Goal: Task Accomplishment & Management: Complete application form

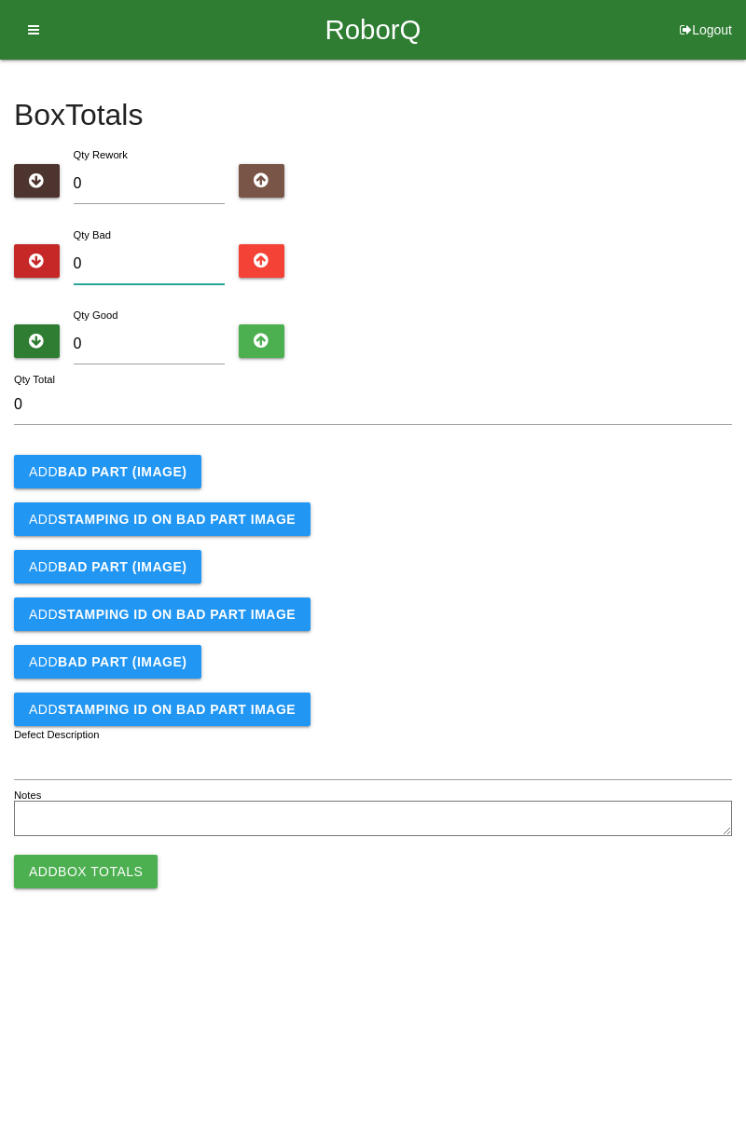
click at [170, 257] on input "0" at bounding box center [150, 264] width 152 height 40
type input "3"
click at [151, 337] on input "0" at bounding box center [150, 345] width 152 height 40
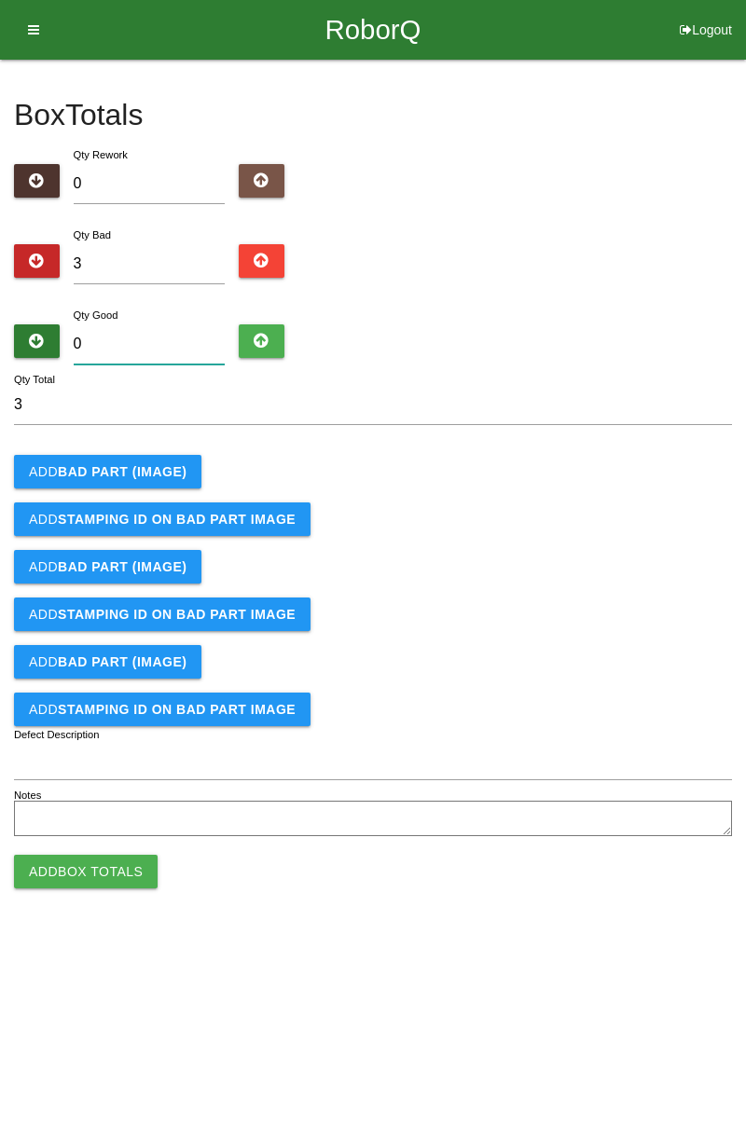
type input "8"
type input "11"
type input "81"
type input "84"
type input "81"
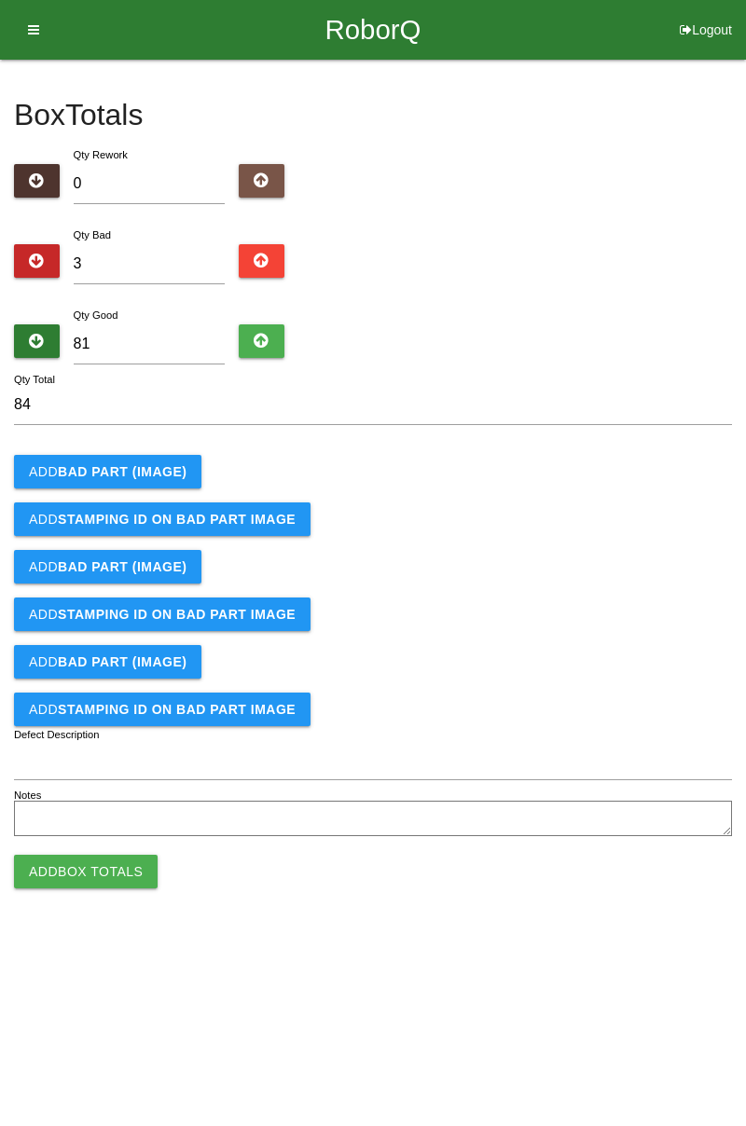
click at [131, 475] on b "BAD PART (IMAGE)" at bounding box center [122, 471] width 129 height 15
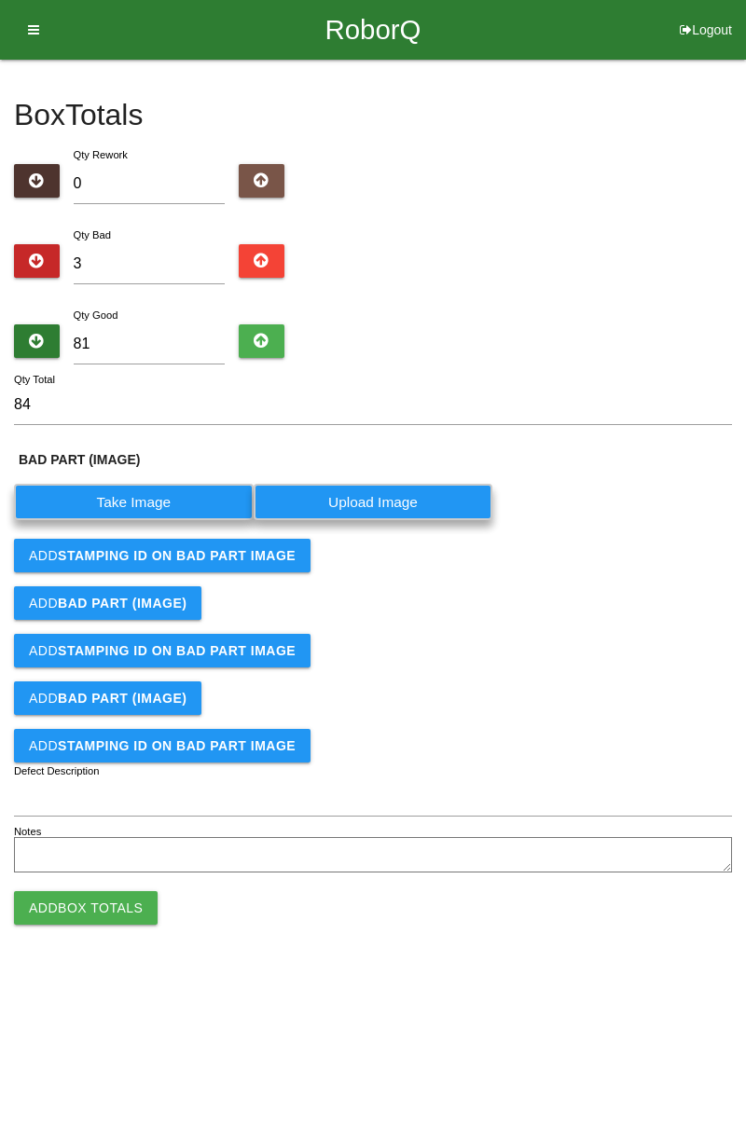
click at [158, 502] on label "Take Image" at bounding box center [134, 502] width 240 height 36
click at [0, 0] on \(IMAGE\) "Take Image" at bounding box center [0, 0] width 0 height 0
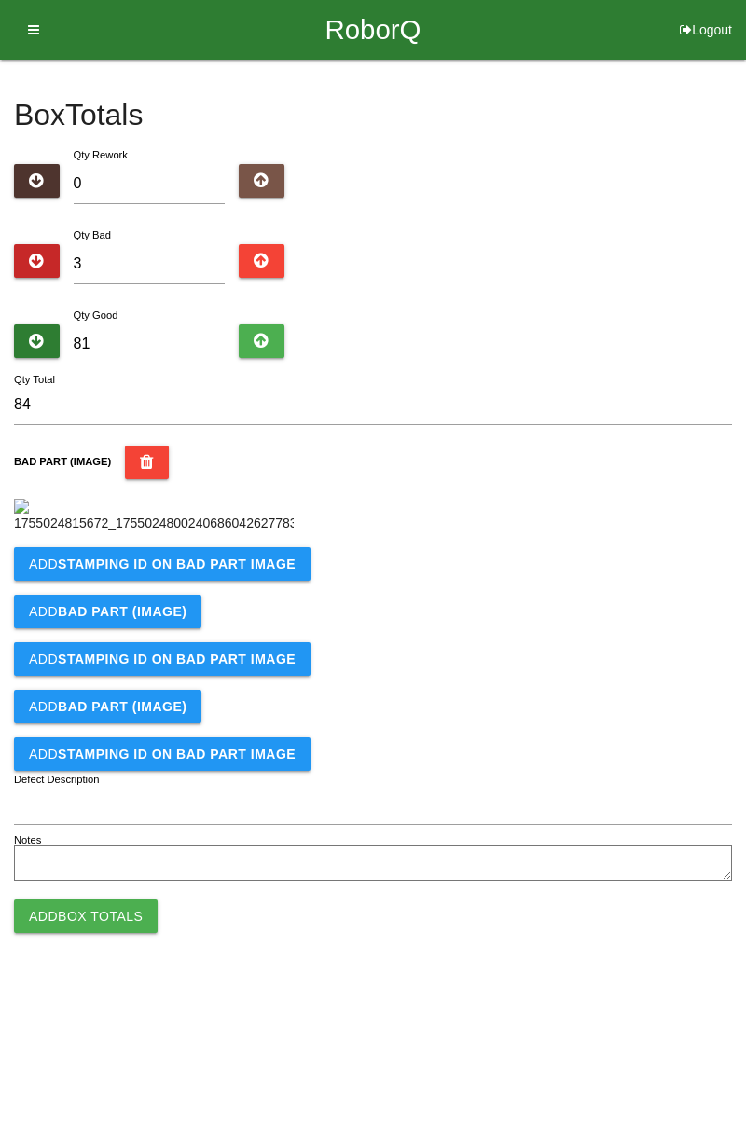
click at [97, 572] on b "STAMPING ID on BAD PART Image" at bounding box center [177, 564] width 238 height 15
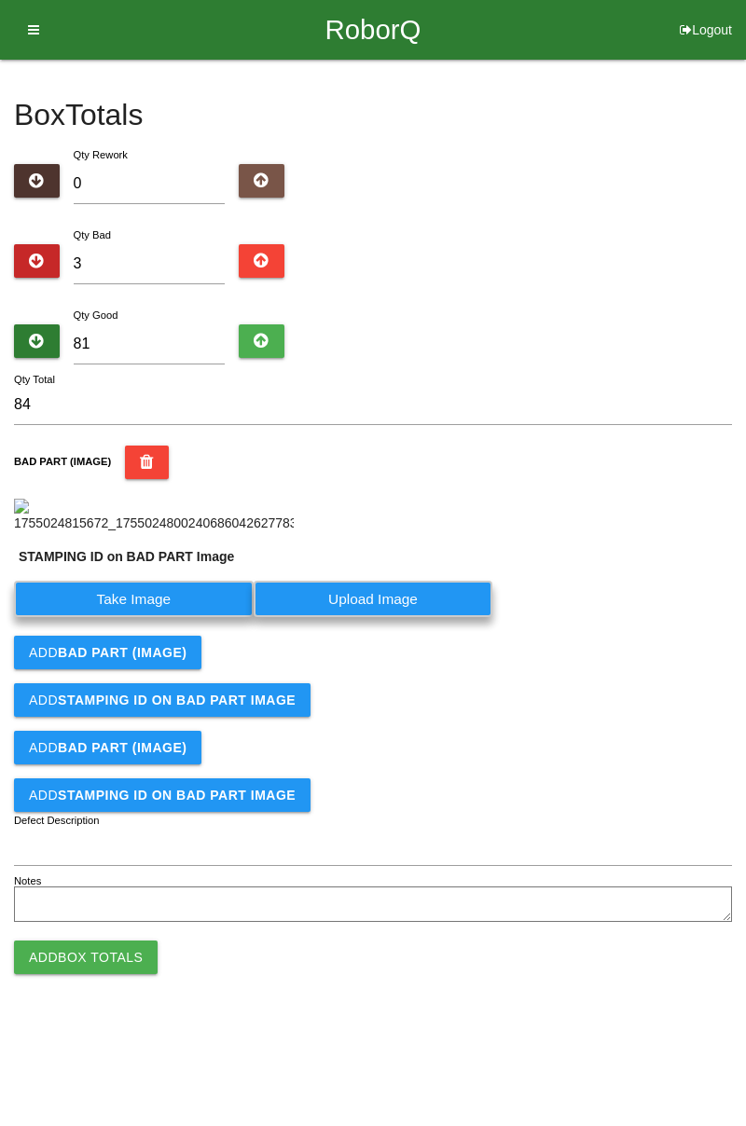
click at [155, 617] on label "Take Image" at bounding box center [134, 599] width 240 height 36
click at [0, 0] on PART "Take Image" at bounding box center [0, 0] width 0 height 0
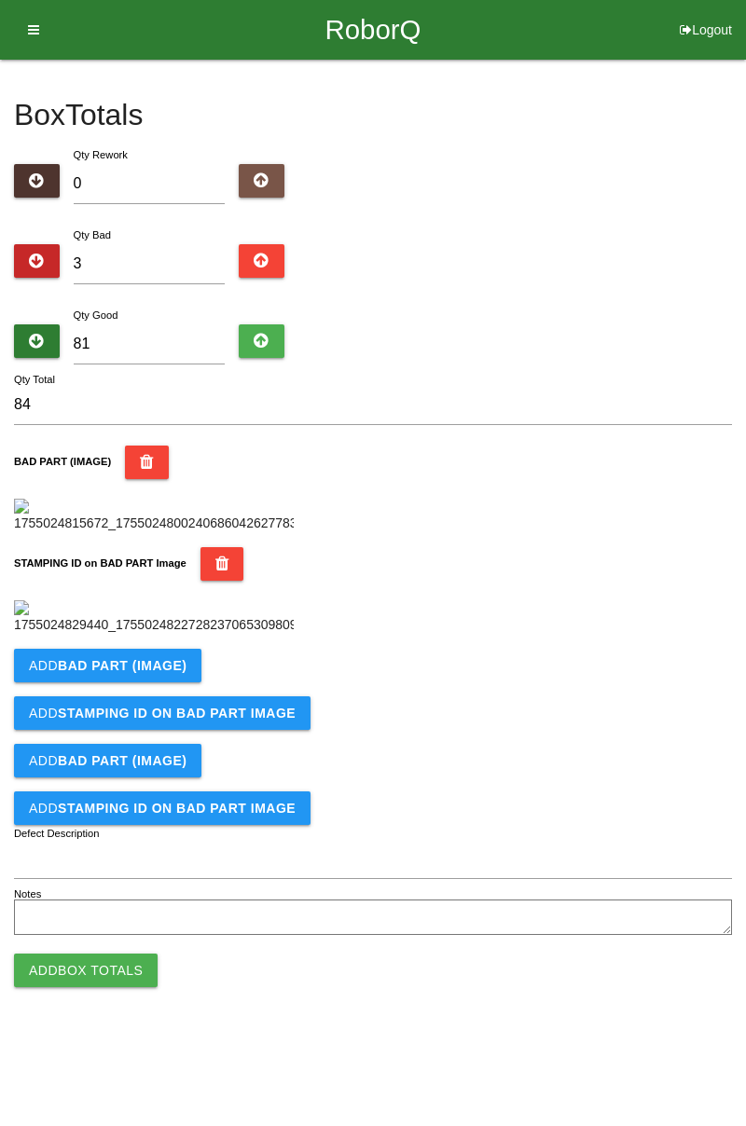
scroll to position [410, 0]
click at [147, 673] on b "BAD PART (IMAGE)" at bounding box center [122, 665] width 129 height 15
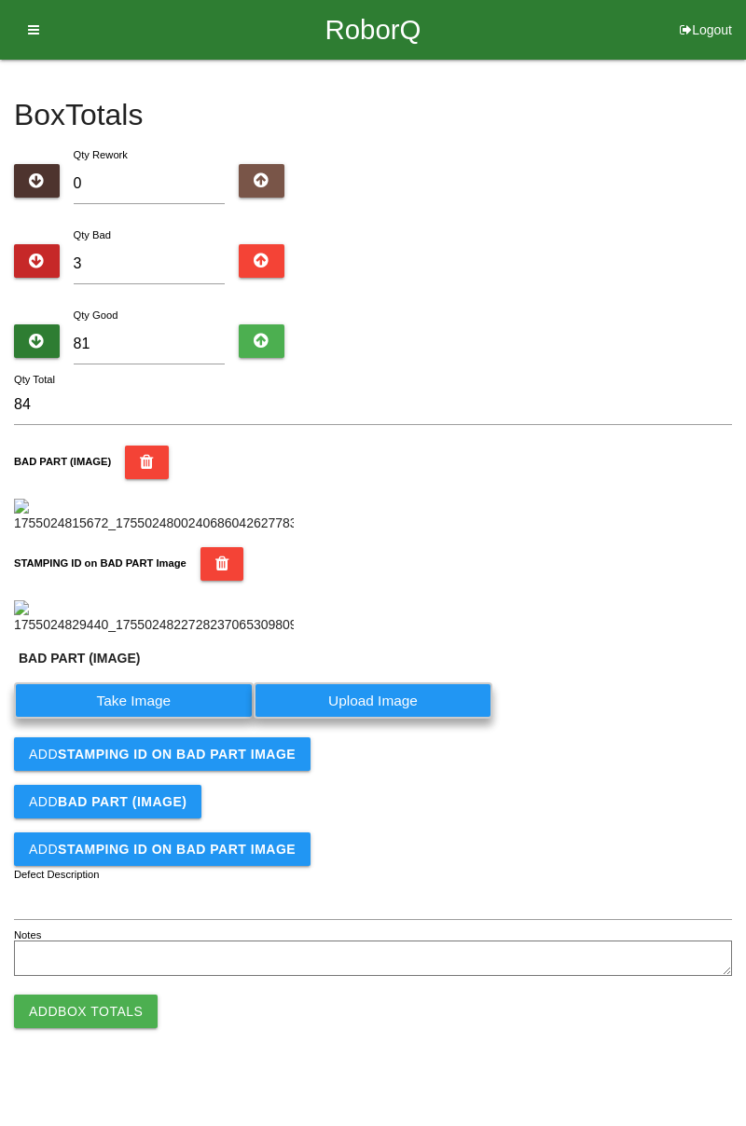
click at [145, 719] on label "Take Image" at bounding box center [134, 701] width 240 height 36
click at [0, 0] on \(IMAGE\) "Take Image" at bounding box center [0, 0] width 0 height 0
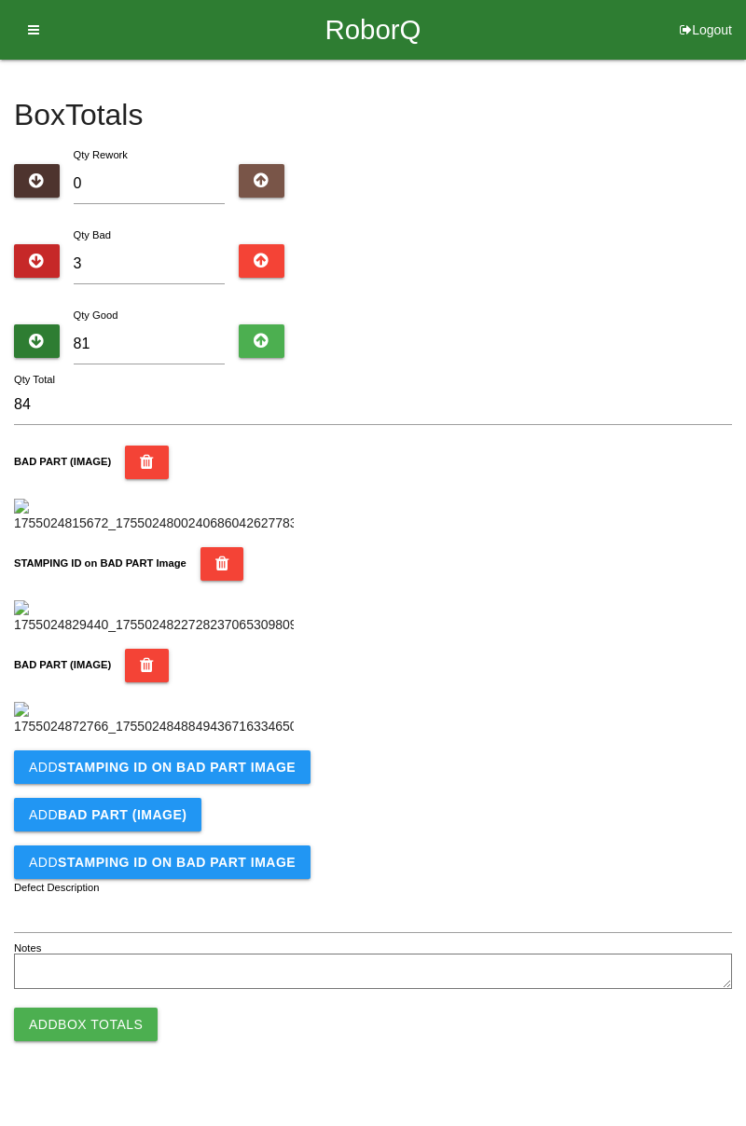
scroll to position [716, 0]
click at [203, 775] on b "STAMPING ID on BAD PART Image" at bounding box center [177, 767] width 238 height 15
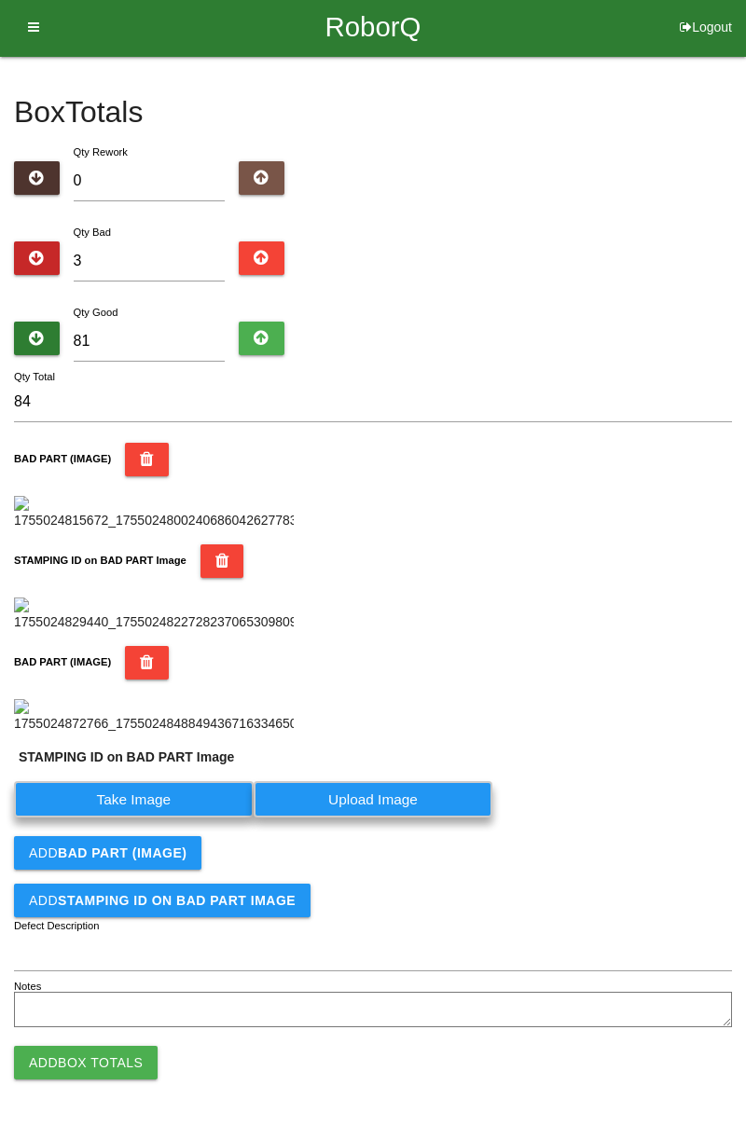
click at [148, 818] on label "Take Image" at bounding box center [134, 799] width 240 height 36
click at [0, 0] on PART "Take Image" at bounding box center [0, 0] width 0 height 0
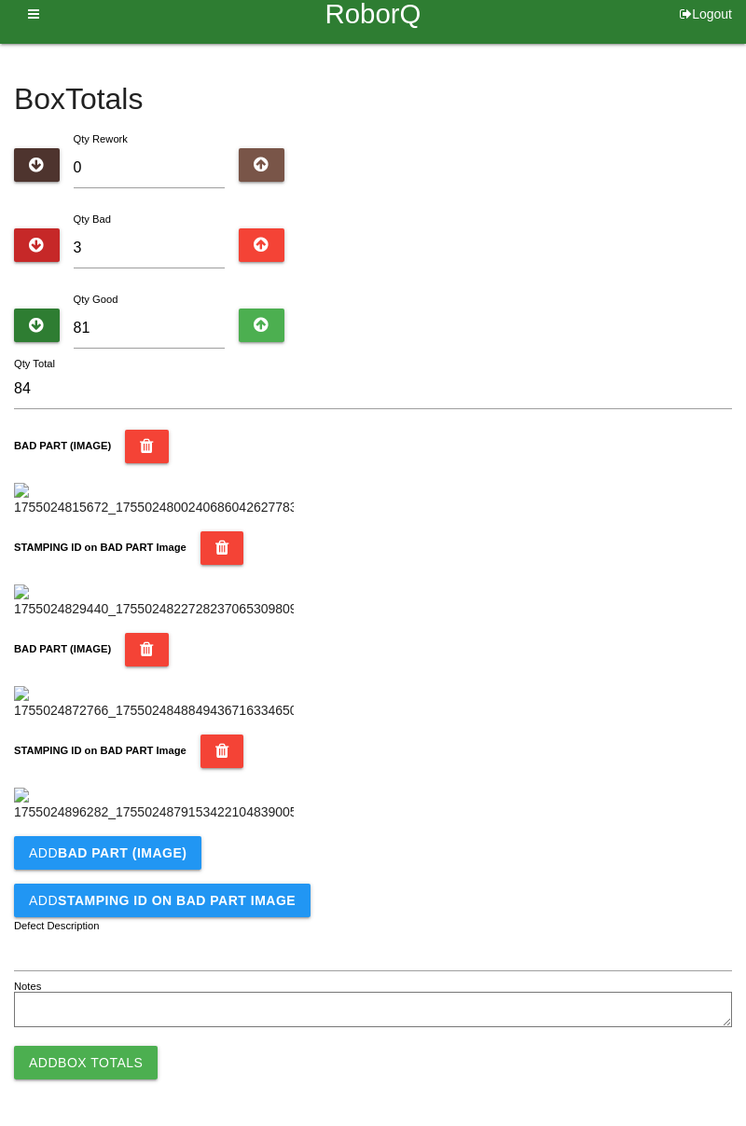
scroll to position [996, 0]
click at [140, 861] on b "BAD PART (IMAGE)" at bounding box center [122, 853] width 129 height 15
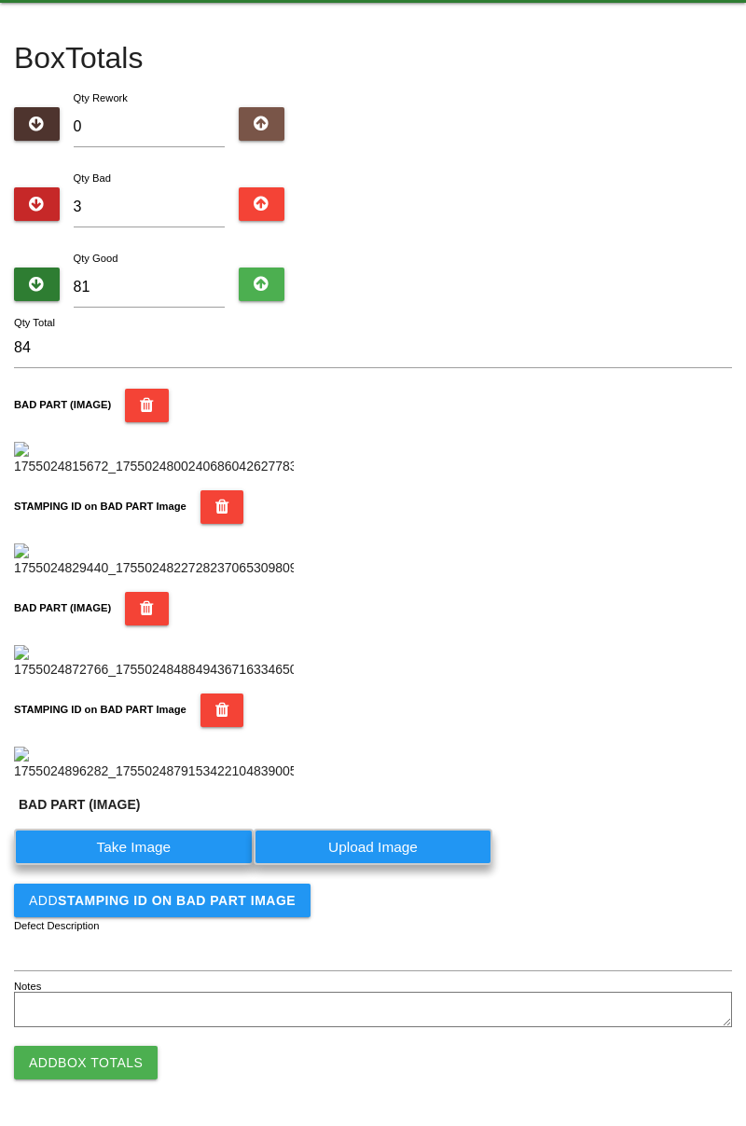
click at [155, 865] on label "Take Image" at bounding box center [134, 847] width 240 height 36
click at [0, 0] on \(IMAGE\) "Take Image" at bounding box center [0, 0] width 0 height 0
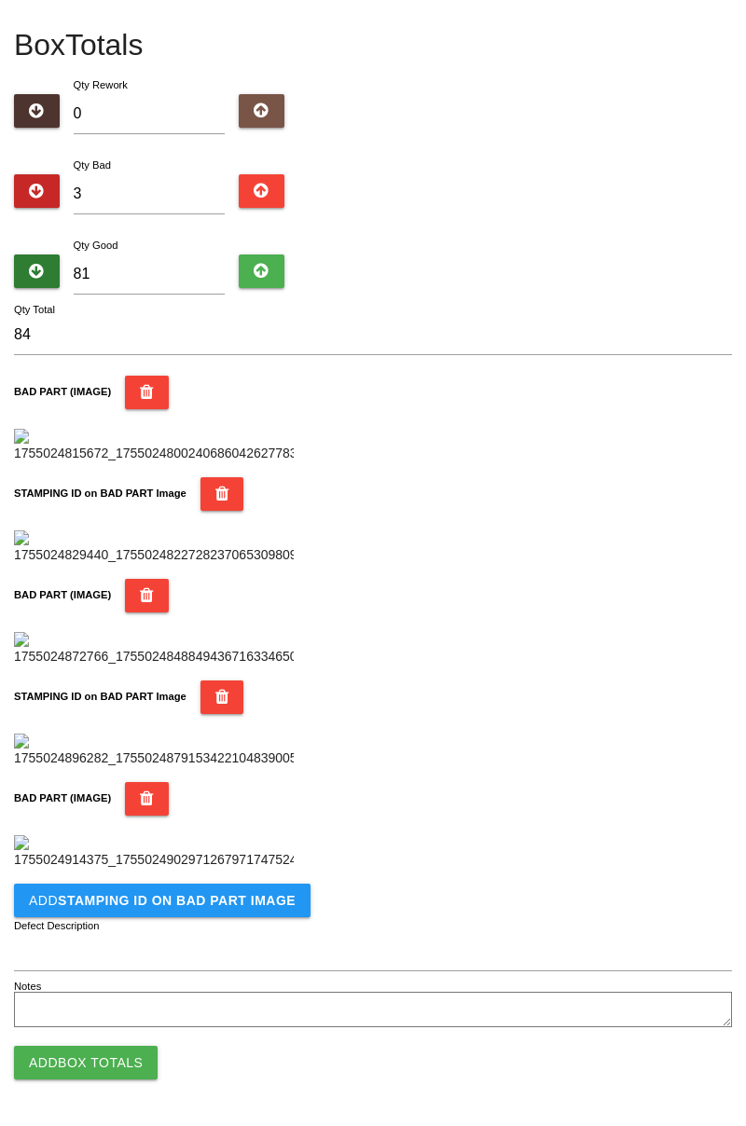
scroll to position [1328, 0]
click at [235, 897] on b "STAMPING ID on BAD PART Image" at bounding box center [177, 900] width 238 height 15
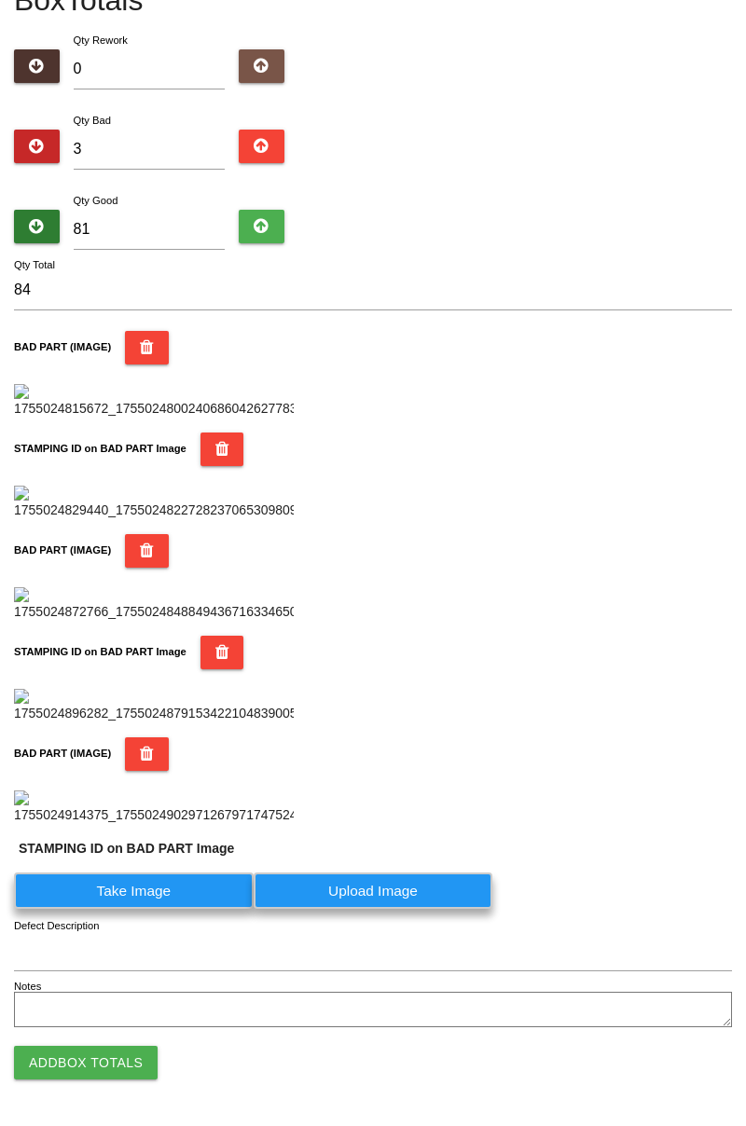
click at [164, 909] on label "Take Image" at bounding box center [134, 891] width 240 height 36
click at [0, 0] on PART "Take Image" at bounding box center [0, 0] width 0 height 0
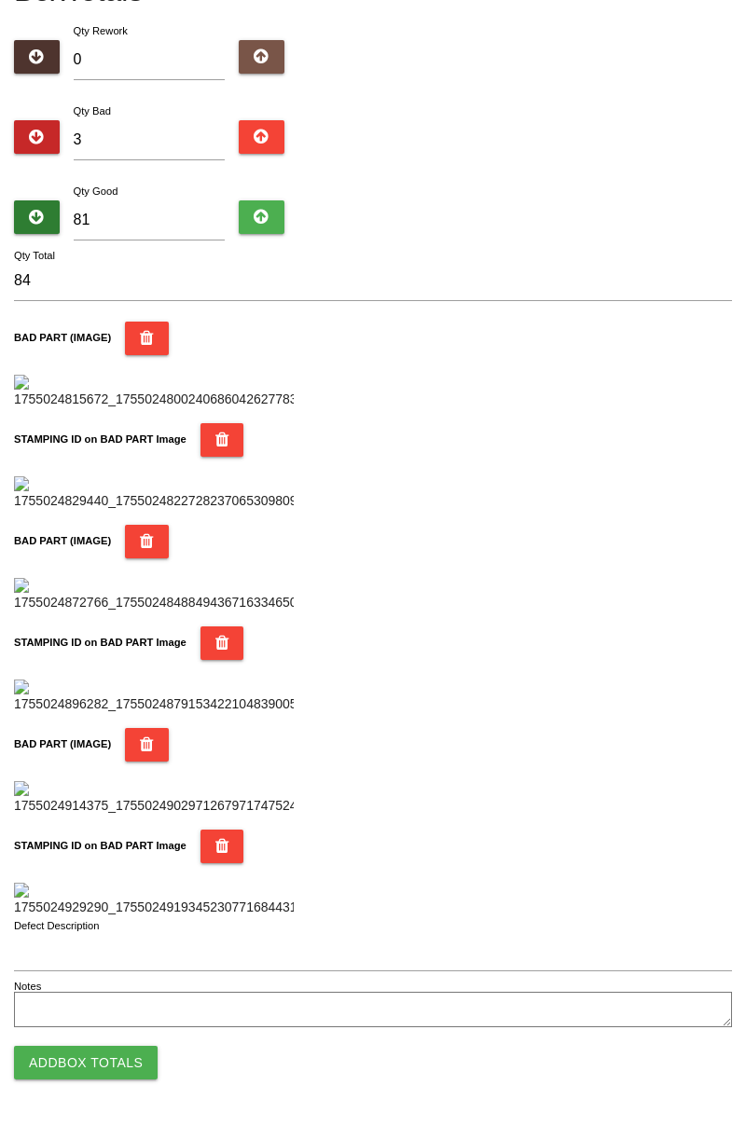
scroll to position [1634, 0]
click at [116, 1065] on button "Add Box Totals" at bounding box center [86, 1063] width 144 height 34
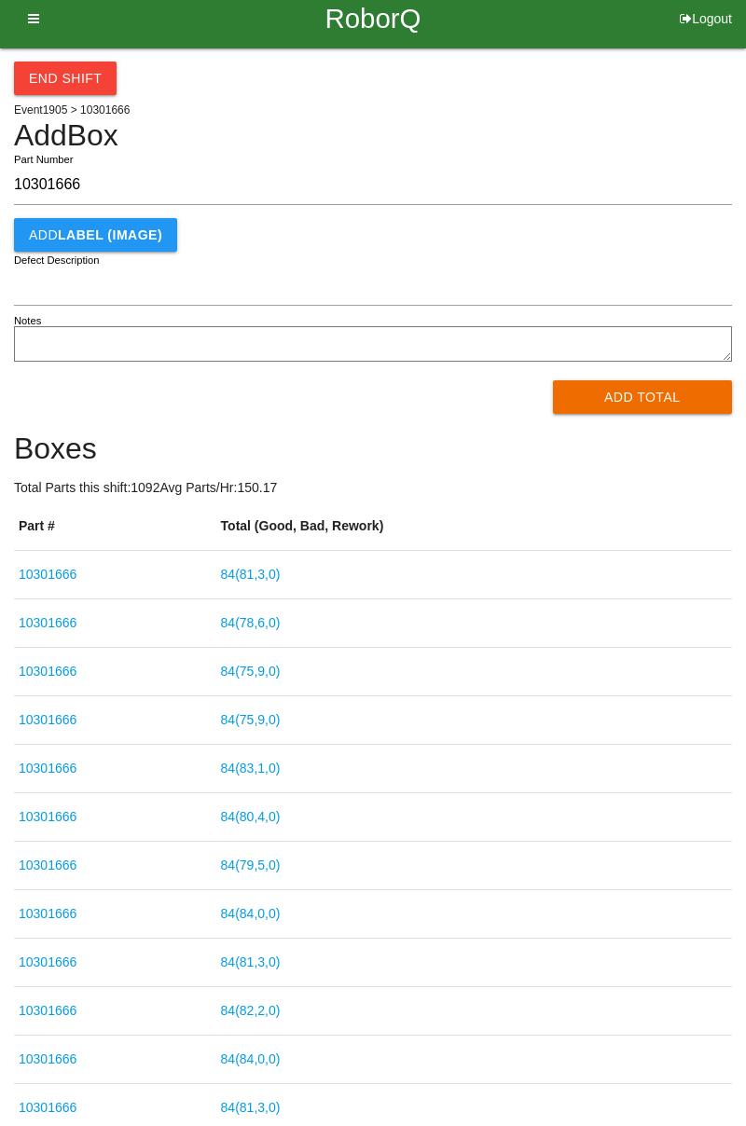
type input "10301666"
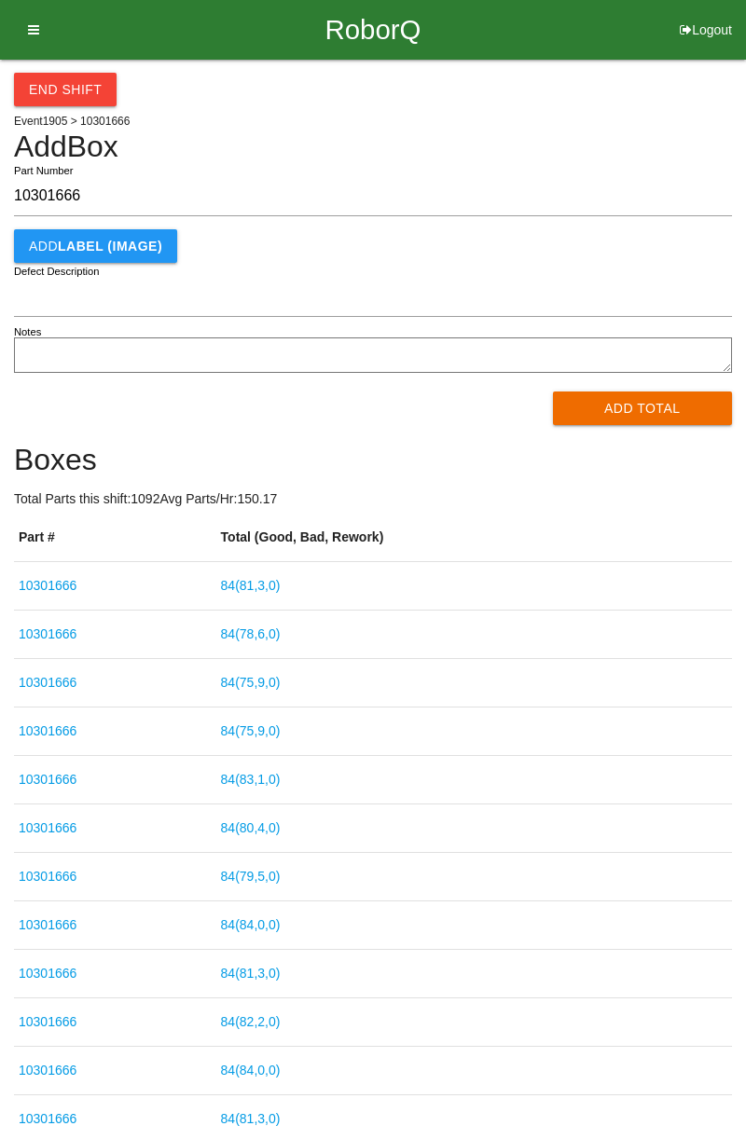
click at [660, 407] on button "Add Total" at bounding box center [643, 409] width 180 height 34
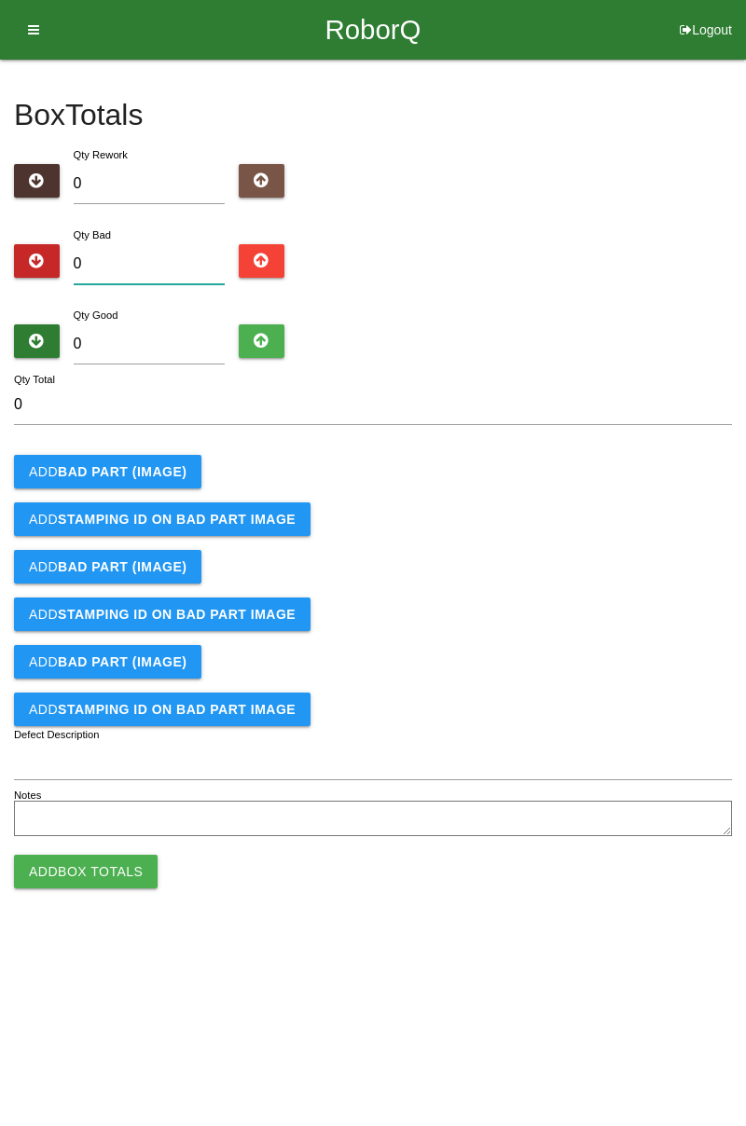
click at [170, 269] on input "0" at bounding box center [150, 264] width 152 height 40
type input "5"
click at [173, 347] on input "0" at bounding box center [150, 345] width 152 height 40
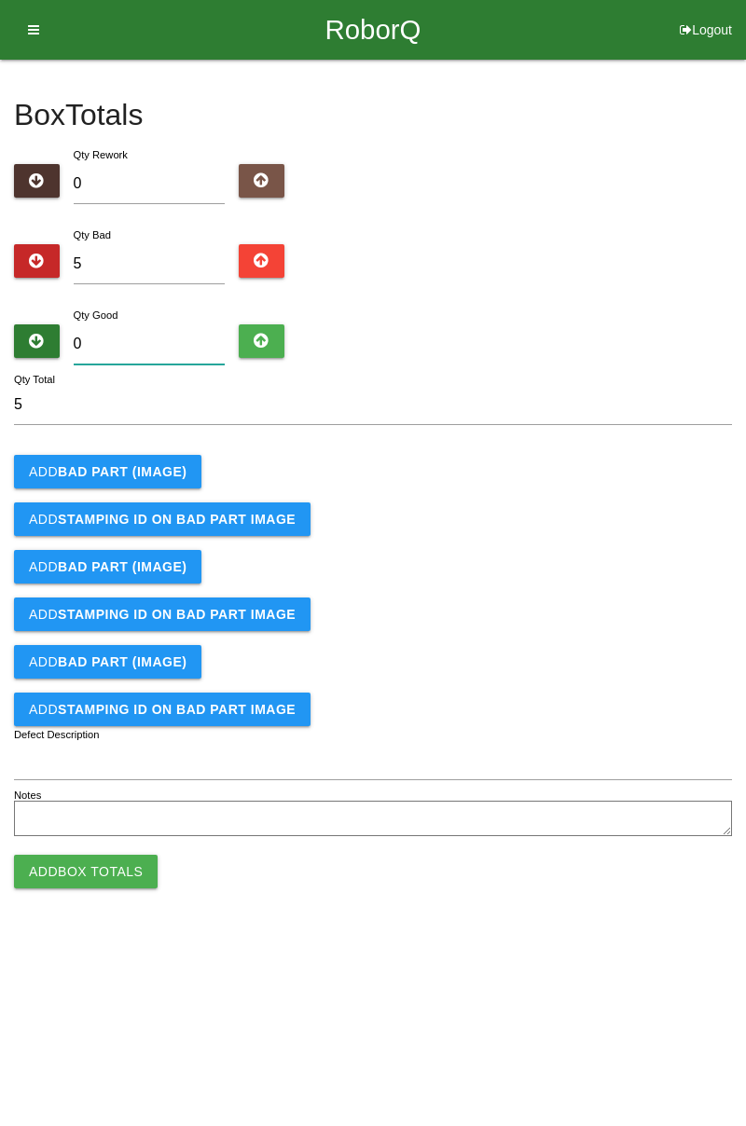
type input "7"
type input "12"
type input "79"
type input "84"
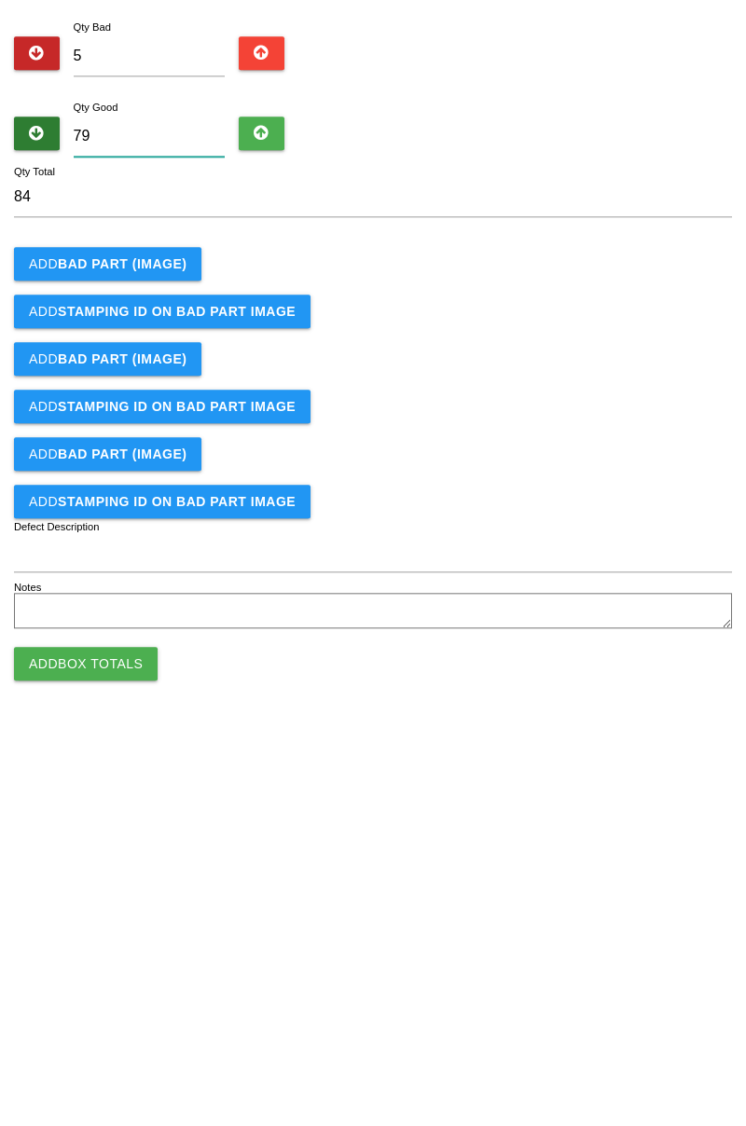
type input "79"
click at [126, 475] on b "BAD PART (IMAGE)" at bounding box center [122, 471] width 129 height 15
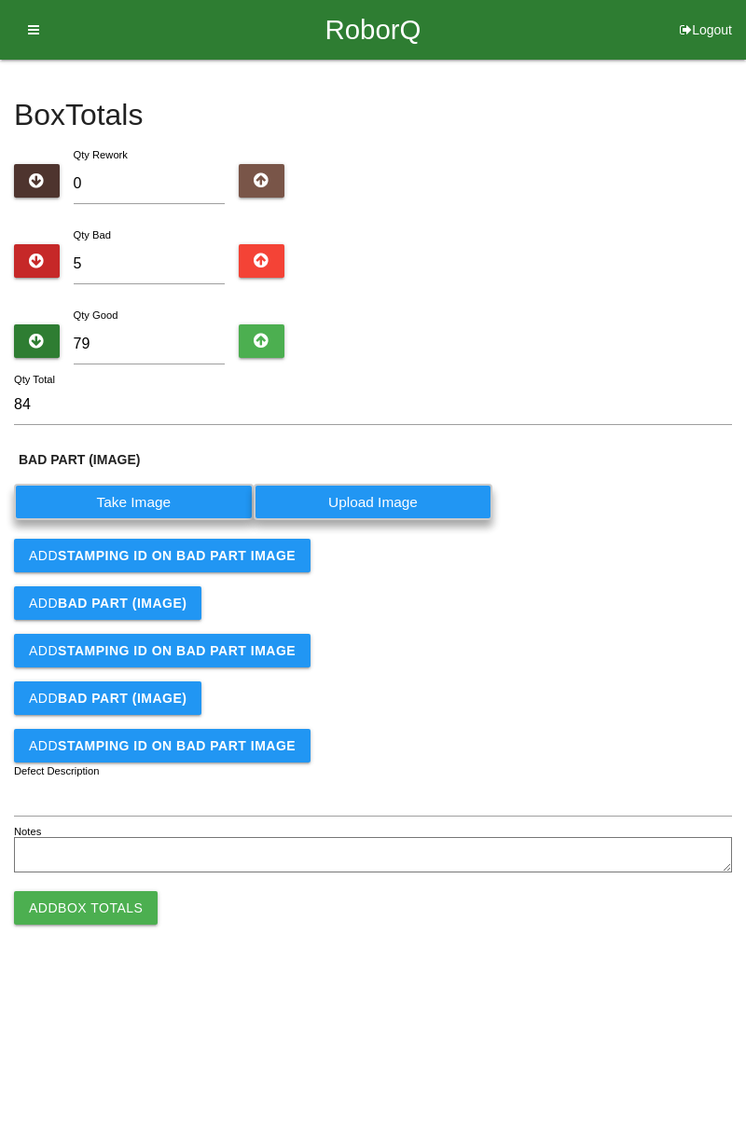
click at [180, 503] on label "Take Image" at bounding box center [134, 502] width 240 height 36
click at [0, 0] on \(IMAGE\) "Take Image" at bounding box center [0, 0] width 0 height 0
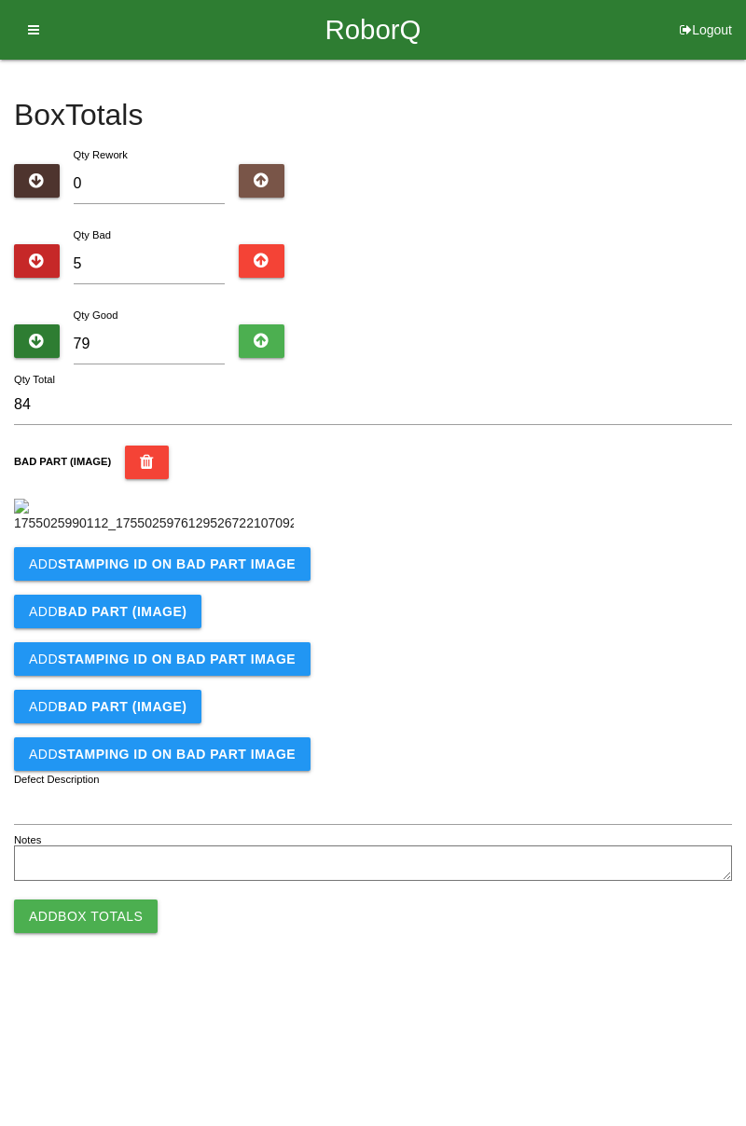
click at [159, 572] on b "STAMPING ID on BAD PART Image" at bounding box center [177, 564] width 238 height 15
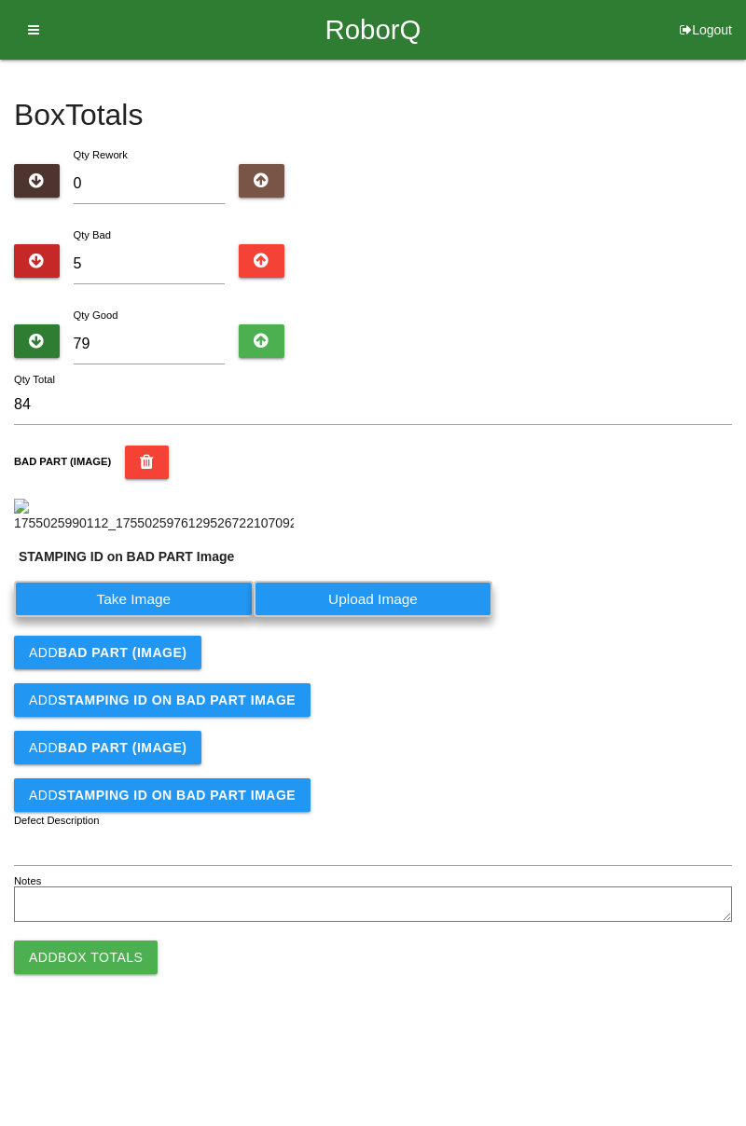
click at [144, 617] on label "Take Image" at bounding box center [134, 599] width 240 height 36
click at [0, 0] on PART "Take Image" at bounding box center [0, 0] width 0 height 0
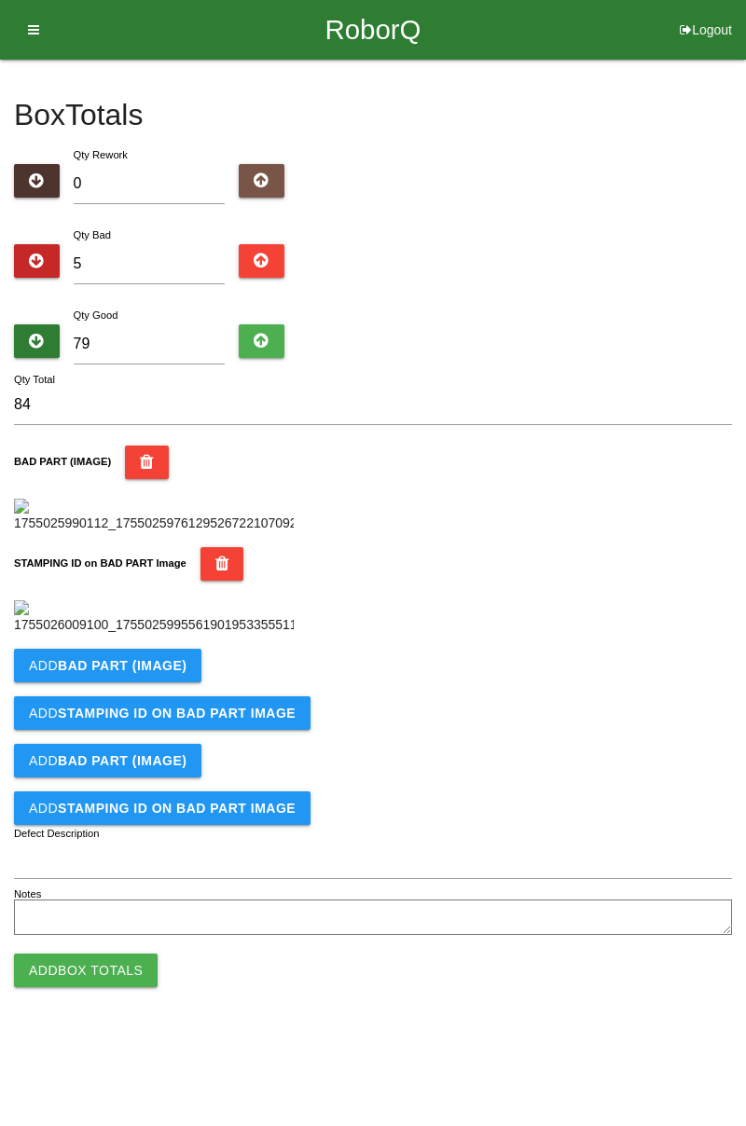
scroll to position [410, 0]
click at [147, 673] on b "BAD PART (IMAGE)" at bounding box center [122, 665] width 129 height 15
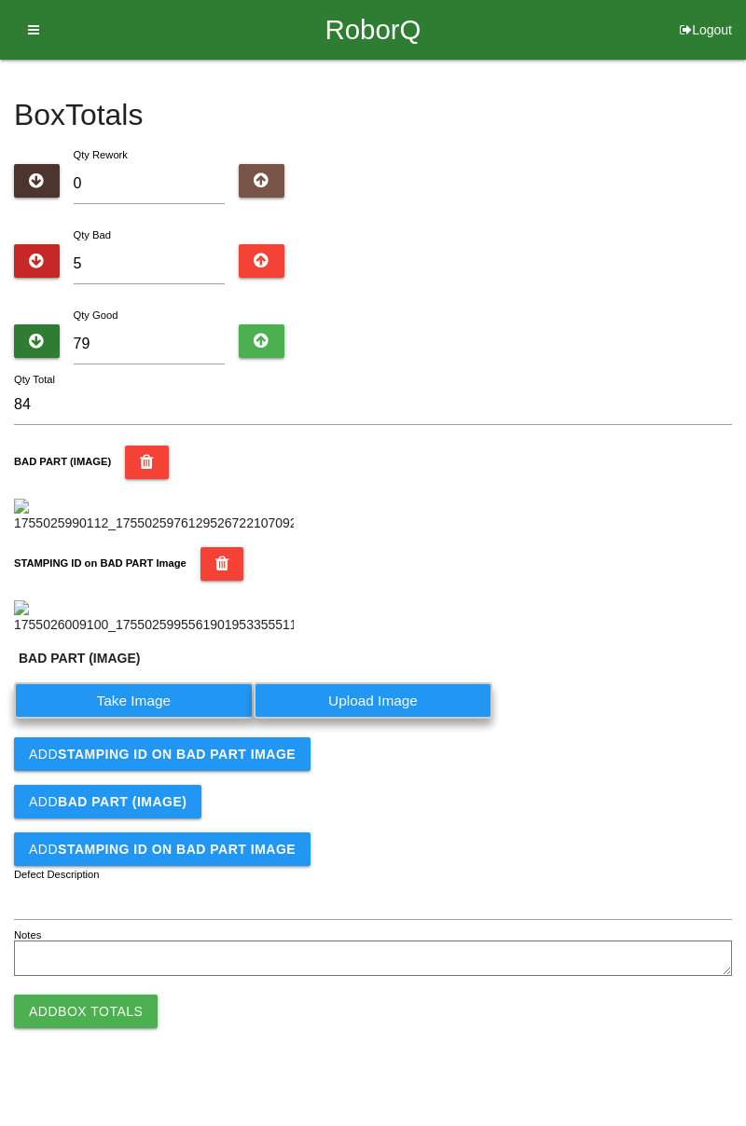
click at [142, 719] on label "Take Image" at bounding box center [134, 701] width 240 height 36
click at [0, 0] on \(IMAGE\) "Take Image" at bounding box center [0, 0] width 0 height 0
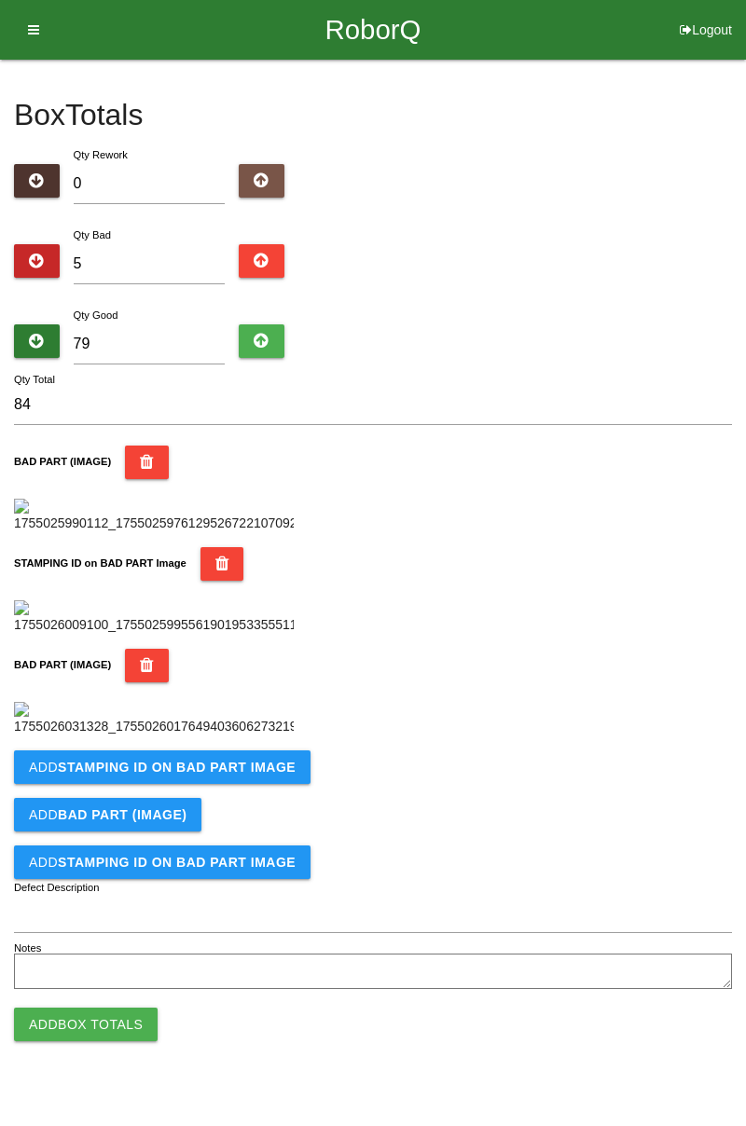
scroll to position [716, 0]
click at [172, 775] on b "STAMPING ID on BAD PART Image" at bounding box center [177, 767] width 238 height 15
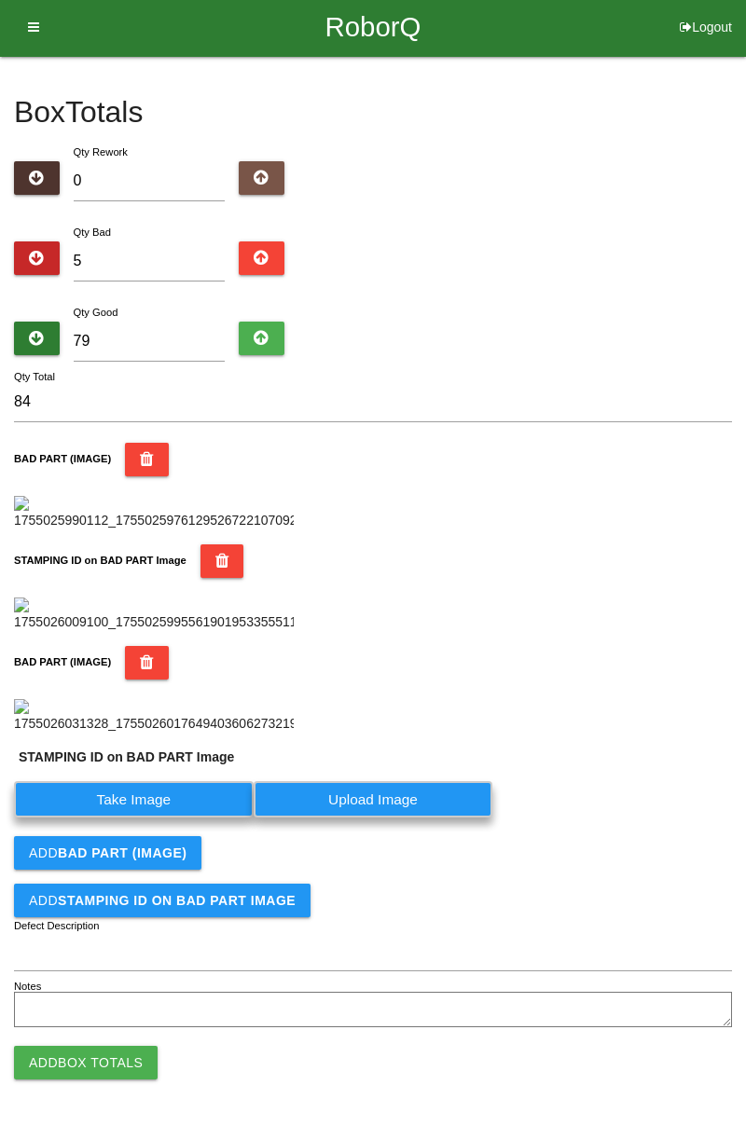
click at [185, 818] on label "Take Image" at bounding box center [134, 799] width 240 height 36
click at [0, 0] on PART "Take Image" at bounding box center [0, 0] width 0 height 0
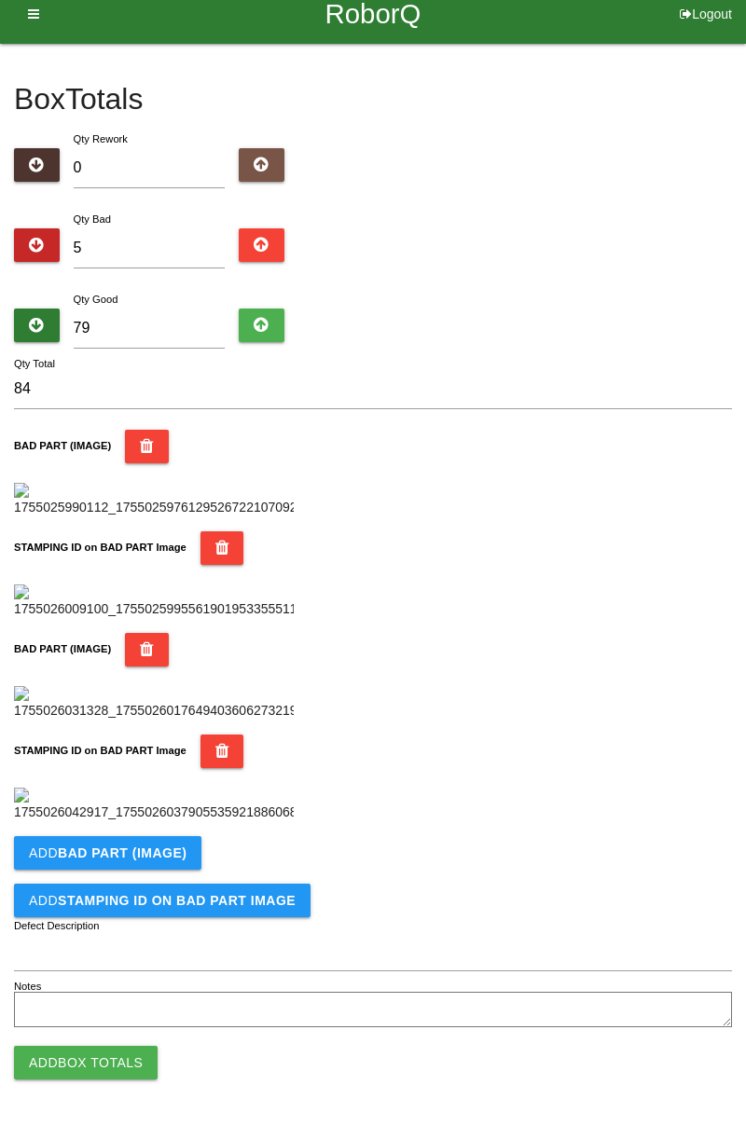
scroll to position [1022, 0]
click at [154, 863] on button "Add BAD PART (IMAGE)" at bounding box center [107, 853] width 187 height 34
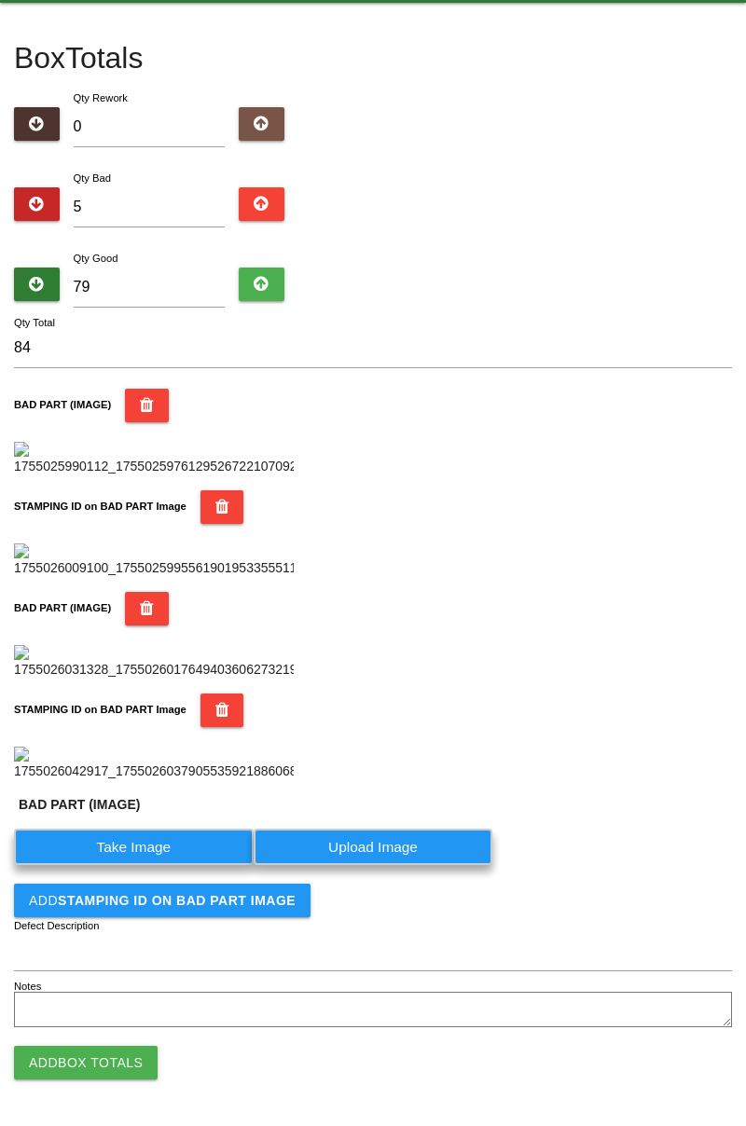
click at [150, 865] on label "Take Image" at bounding box center [134, 847] width 240 height 36
click at [0, 0] on \(IMAGE\) "Take Image" at bounding box center [0, 0] width 0 height 0
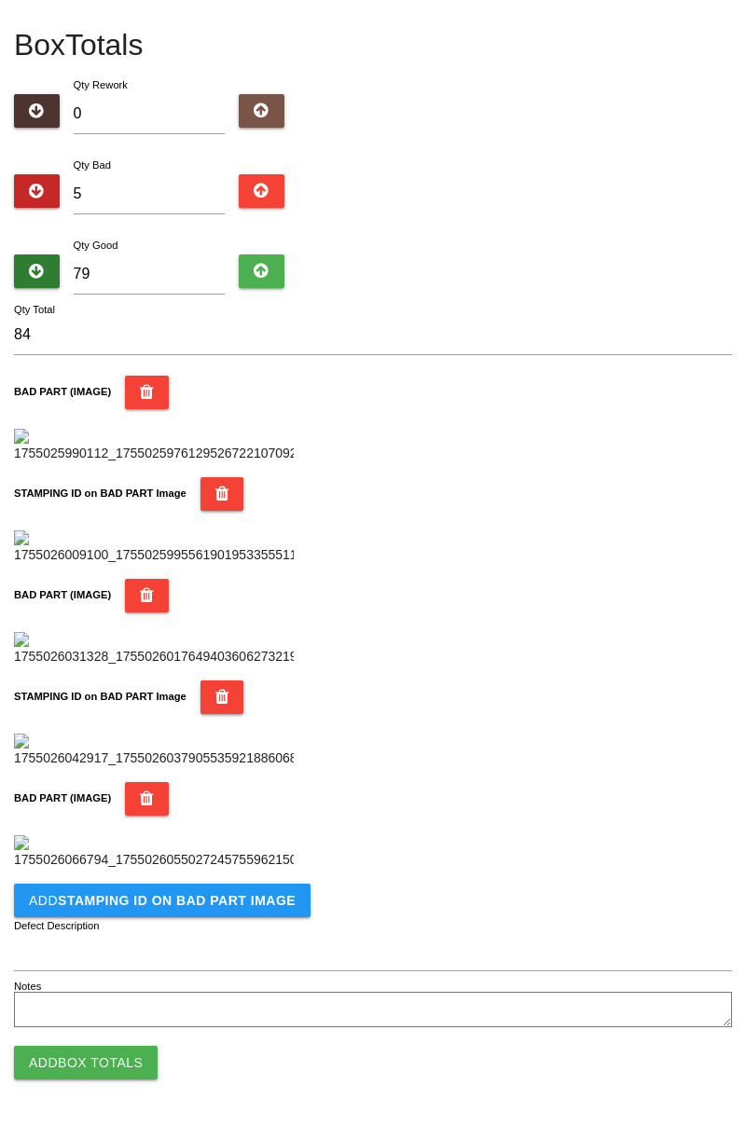
scroll to position [1328, 0]
click at [186, 910] on button "Add STAMPING ID on BAD PART Image" at bounding box center [162, 901] width 297 height 34
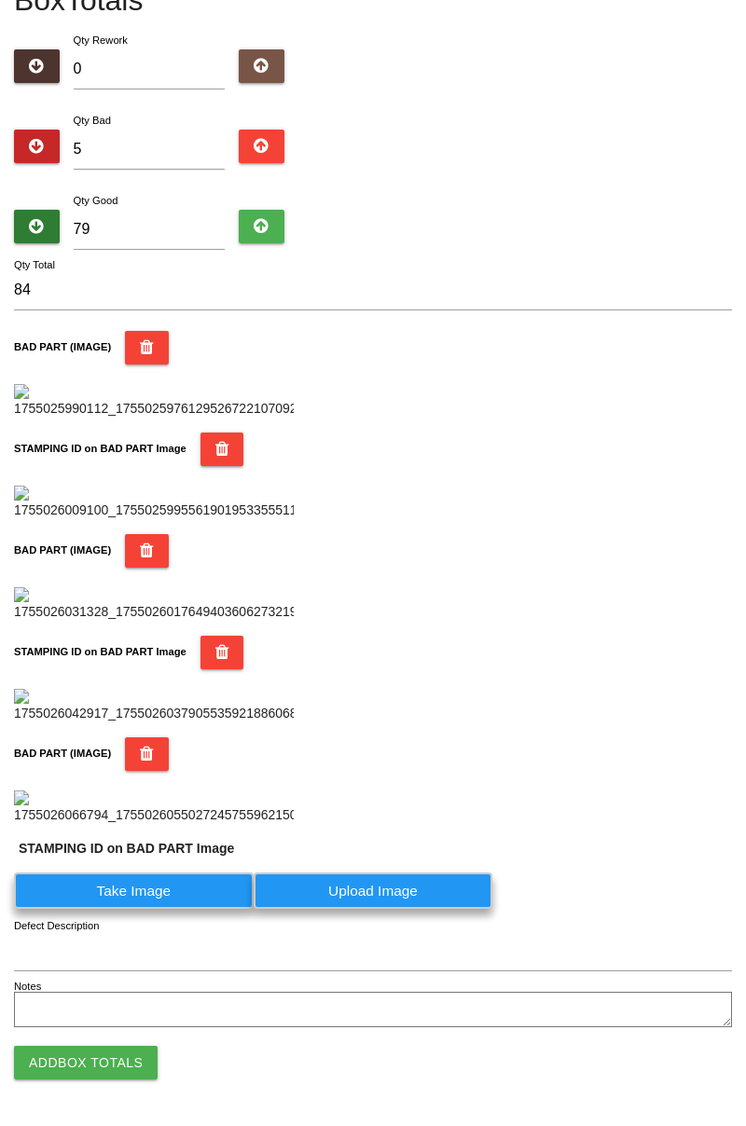
click at [142, 909] on label "Take Image" at bounding box center [134, 891] width 240 height 36
click at [0, 0] on PART "Take Image" at bounding box center [0, 0] width 0 height 0
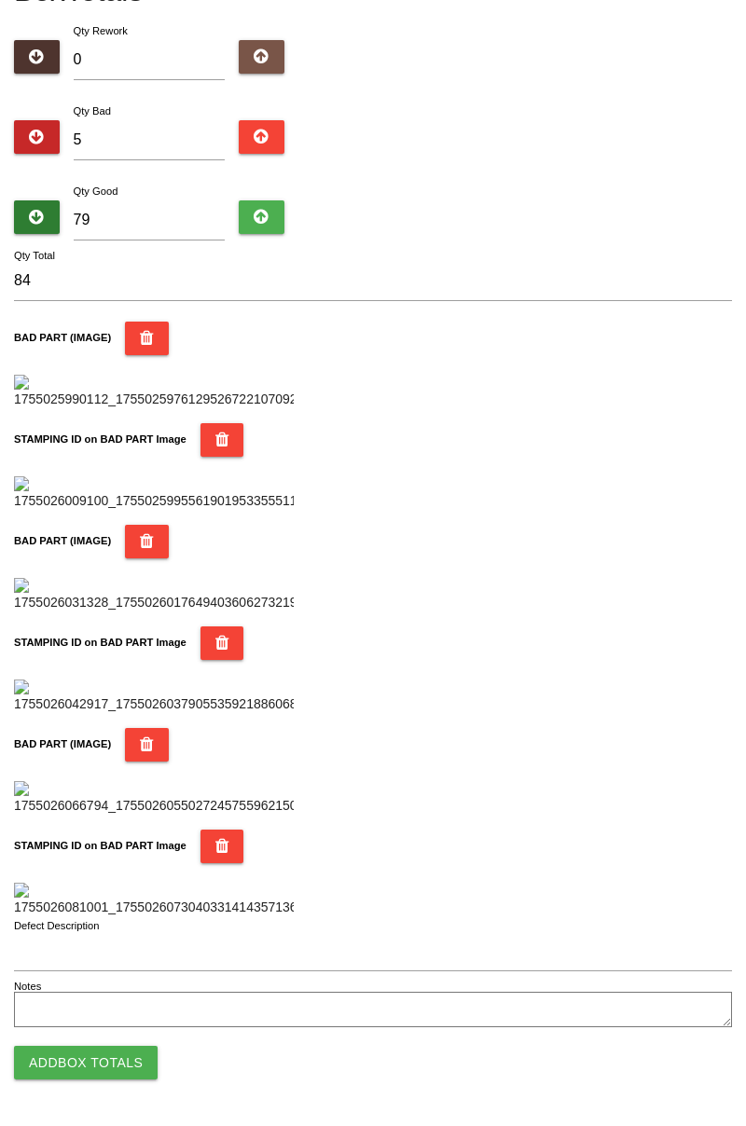
scroll to position [1634, 0]
click at [95, 1073] on button "Add Box Totals" at bounding box center [86, 1063] width 144 height 34
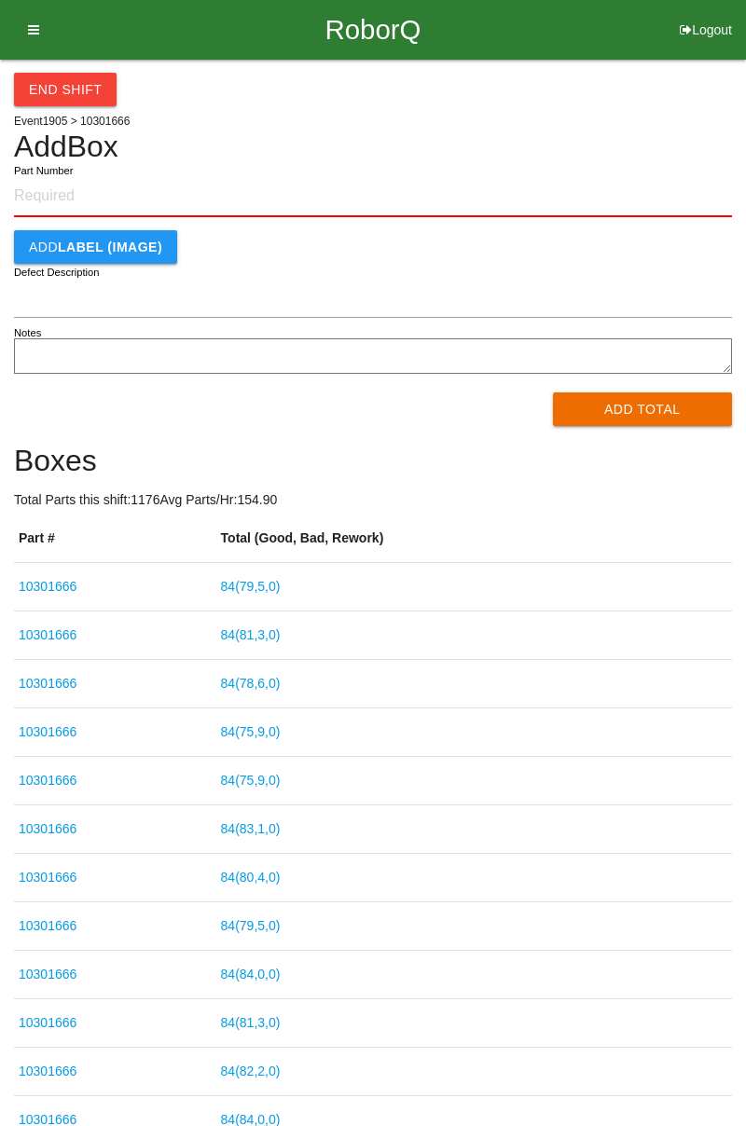
click at [78, 90] on button "End Shift" at bounding box center [65, 90] width 103 height 34
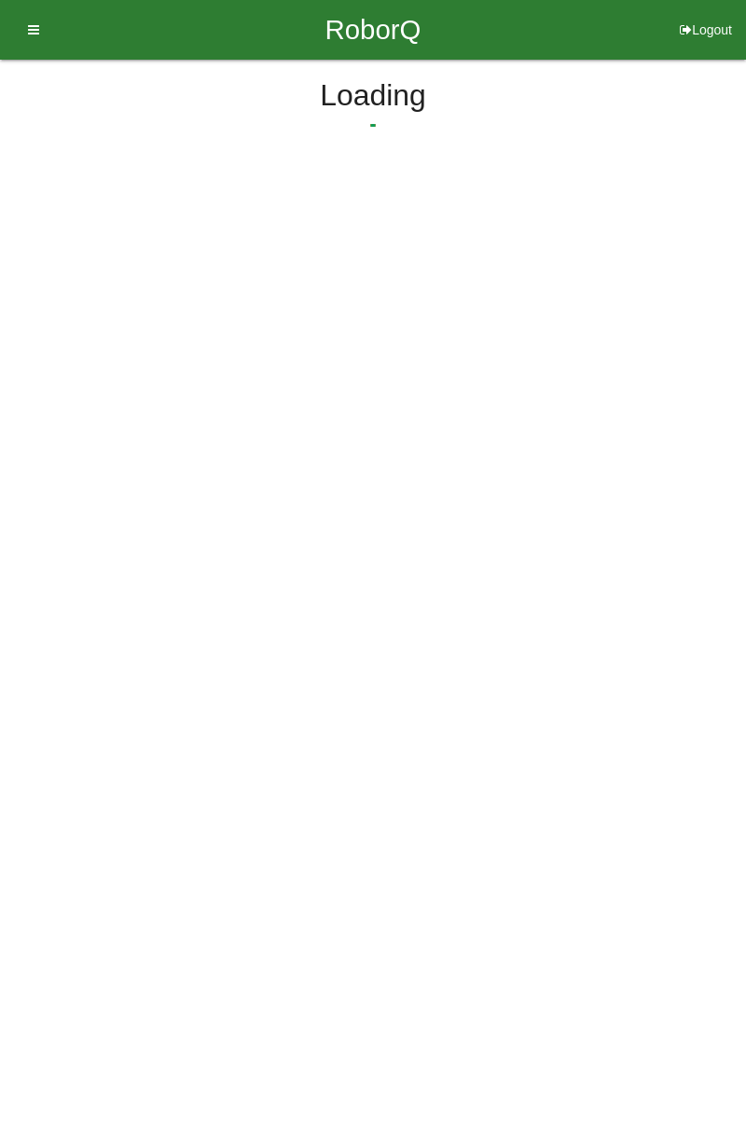
select select "3"
select select "30"
select select "2"
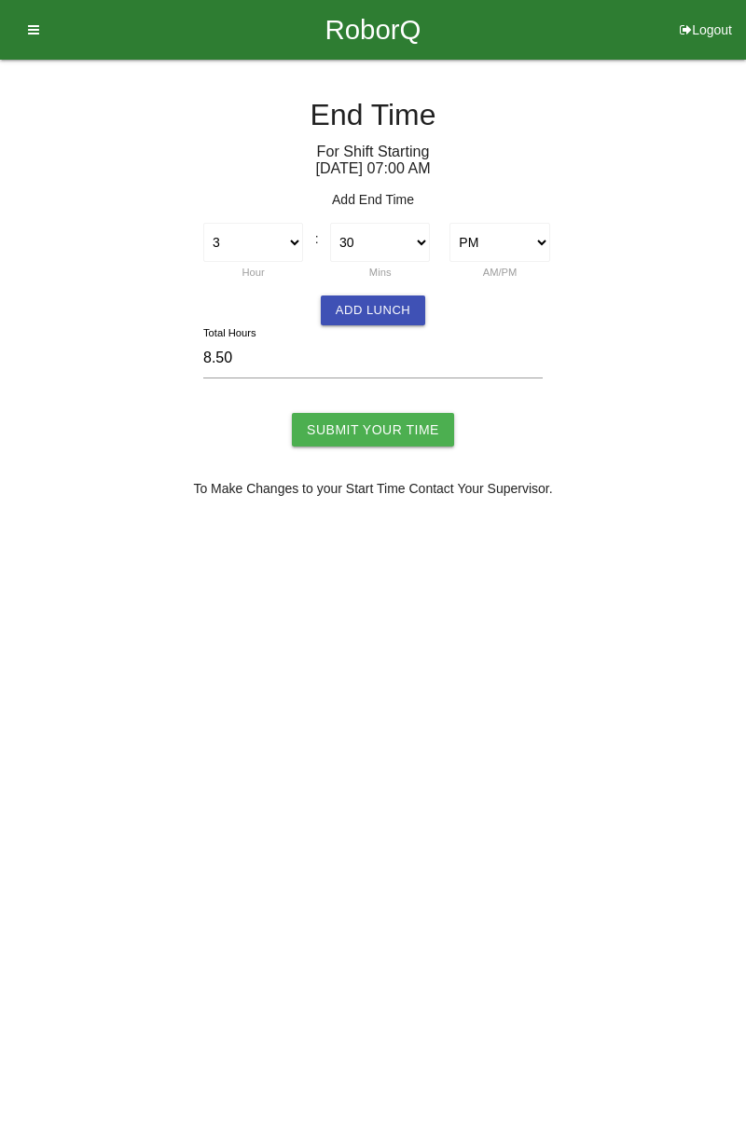
click at [380, 313] on button "Add Lunch" at bounding box center [373, 311] width 104 height 30
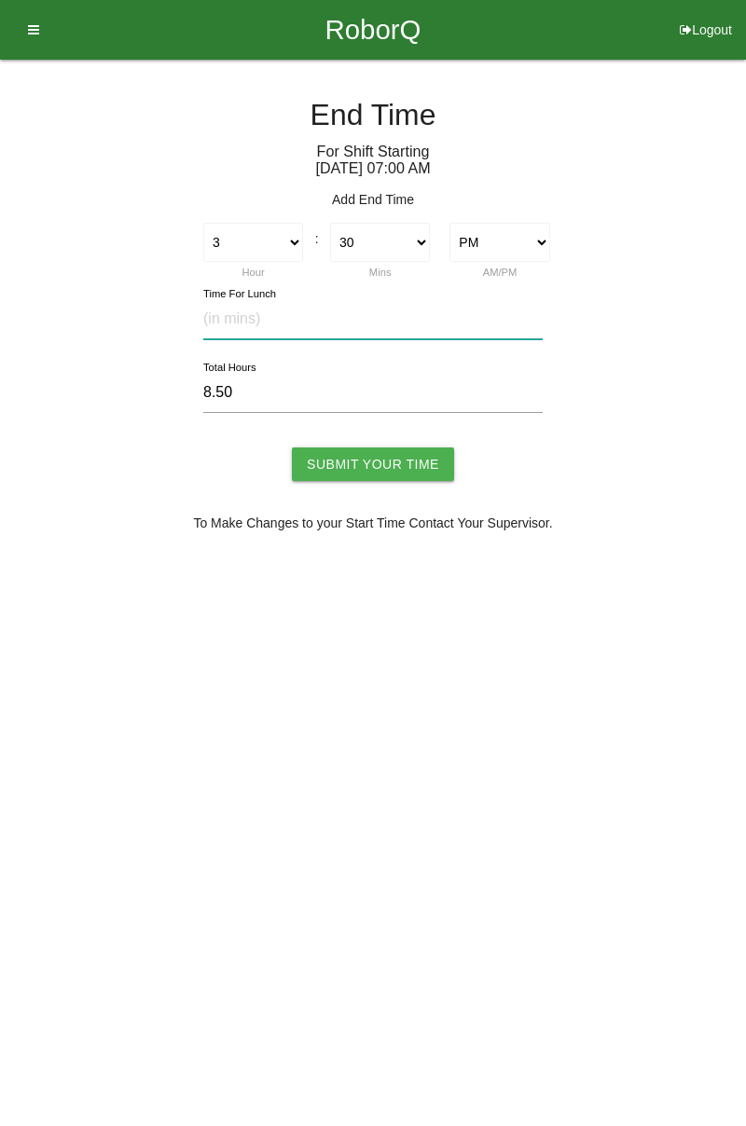
click at [276, 315] on input "text" at bounding box center [372, 319] width 339 height 40
type input "30"
type input "8.00"
click at [382, 462] on input "Submit Your Time" at bounding box center [373, 465] width 162 height 34
type input "Processing..."
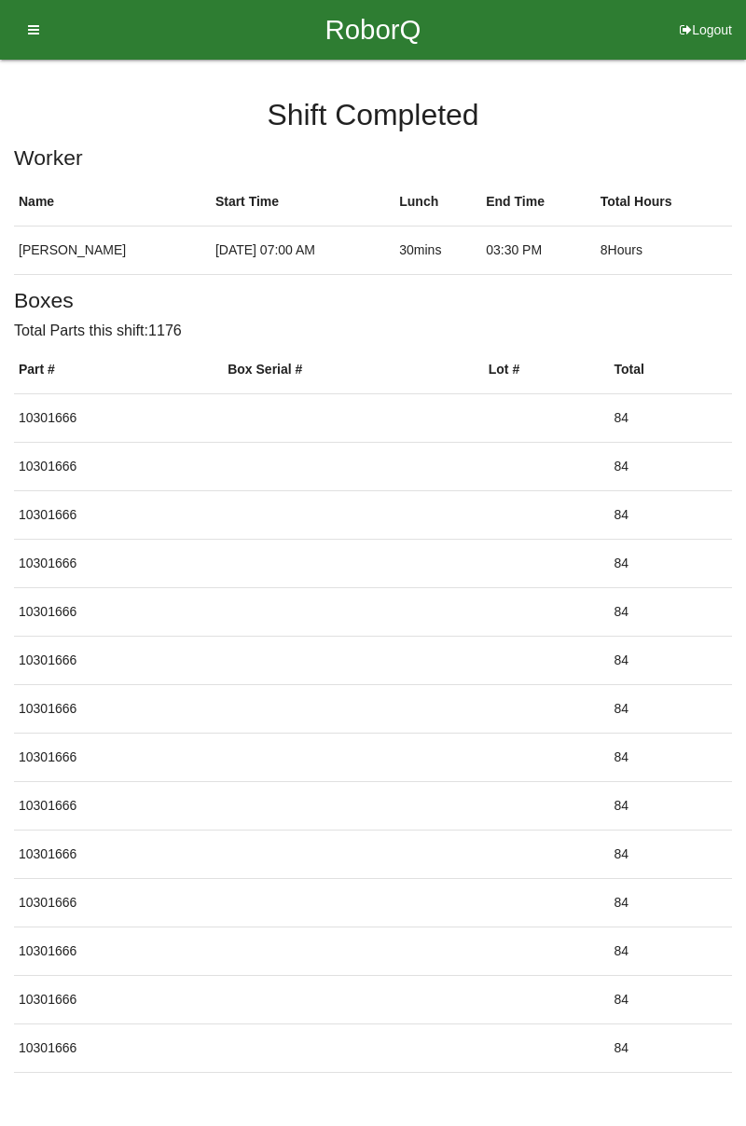
click at [701, 14] on button "Logout" at bounding box center [706, 7] width 80 height 14
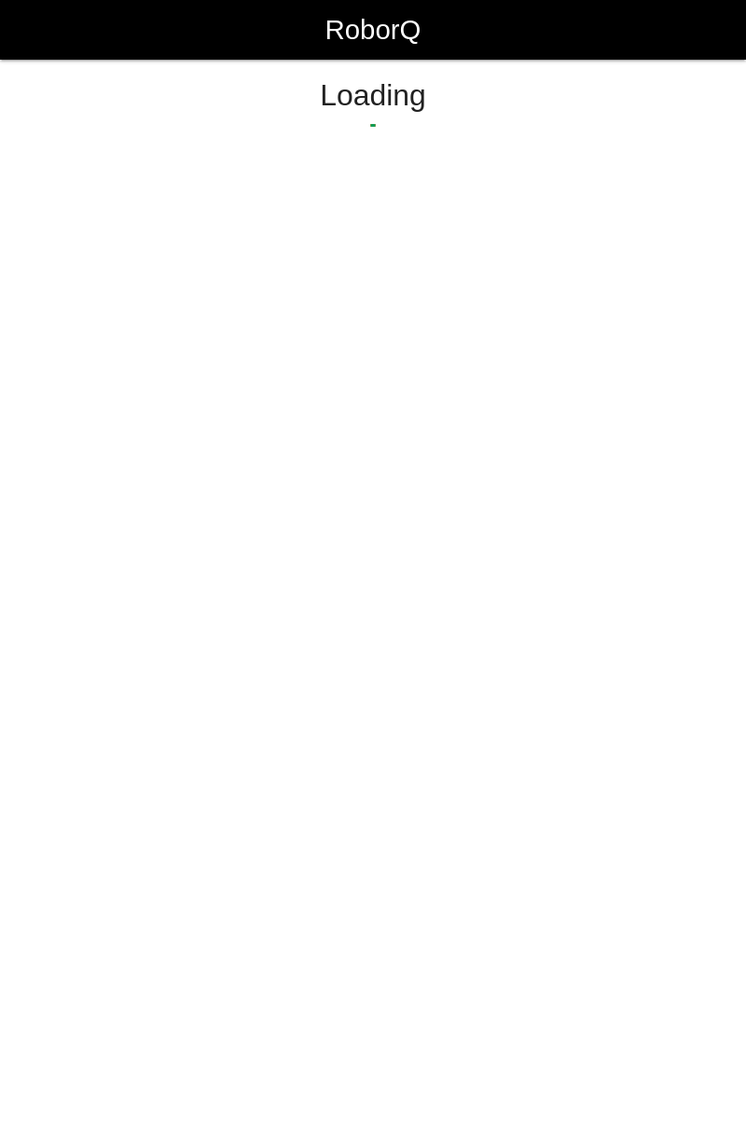
select select "Worker"
